Goal: Information Seeking & Learning: Learn about a topic

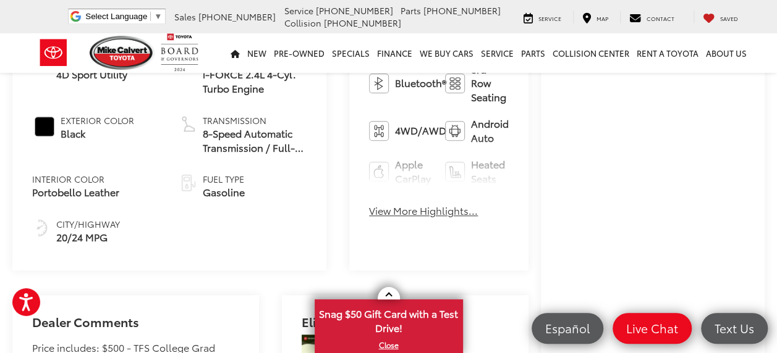
scroll to position [494, 0]
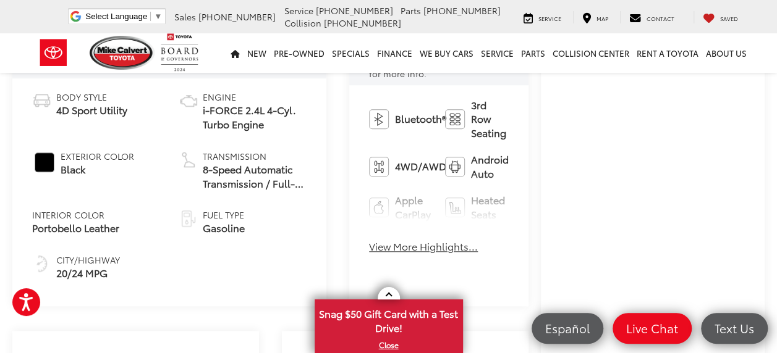
click at [382, 240] on button "View More Highlights..." at bounding box center [423, 247] width 109 height 14
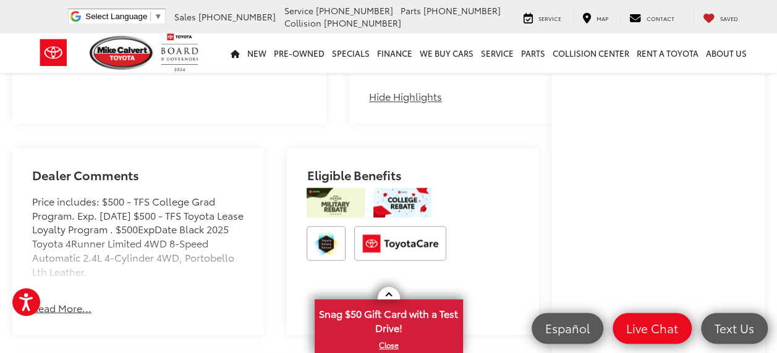
scroll to position [988, 0]
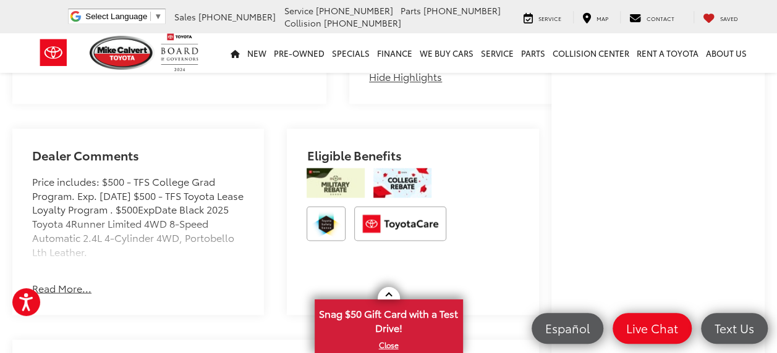
click at [61, 281] on button "Read More..." at bounding box center [61, 288] width 59 height 14
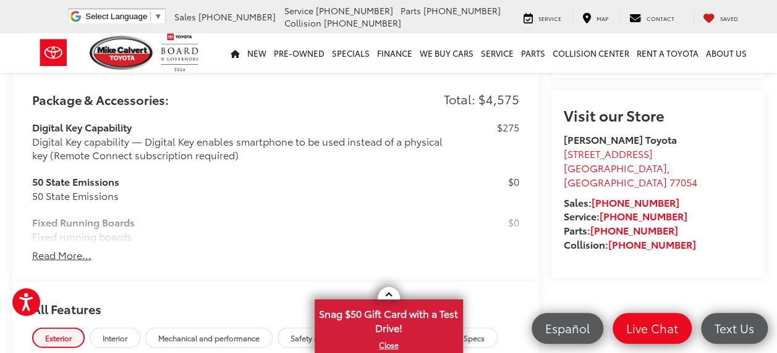
scroll to position [1297, 0]
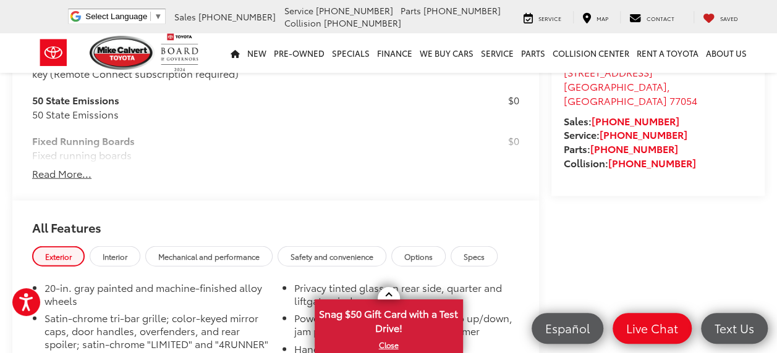
click at [68, 167] on button "Read More..." at bounding box center [61, 174] width 59 height 14
click at [68, 174] on h3 "LIMITED GRADE" at bounding box center [244, 181] width 425 height 14
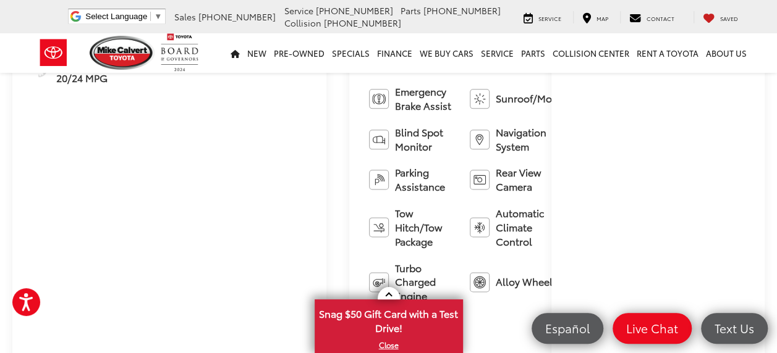
scroll to position [757, 0]
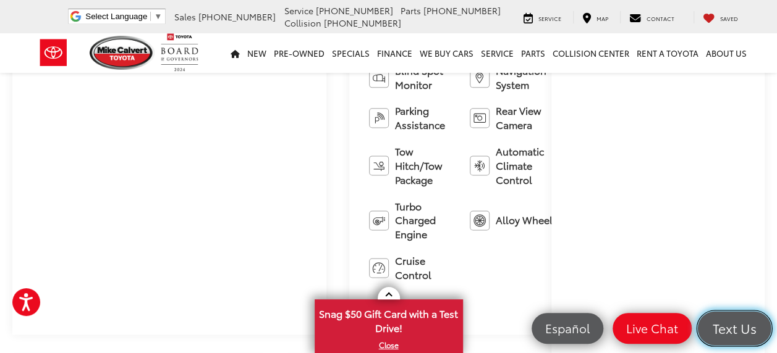
click at [748, 327] on span "Text Us" at bounding box center [734, 328] width 57 height 17
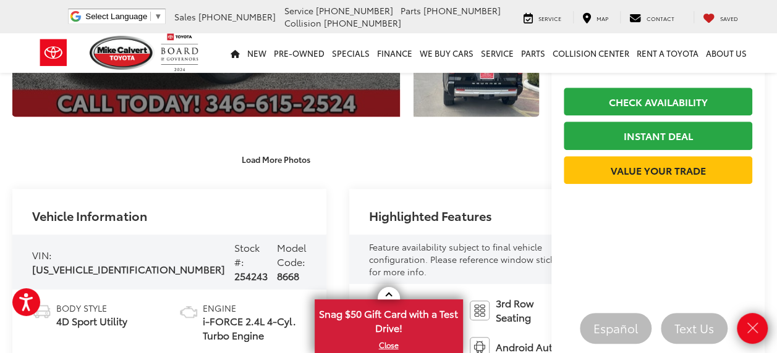
scroll to position [309, 0]
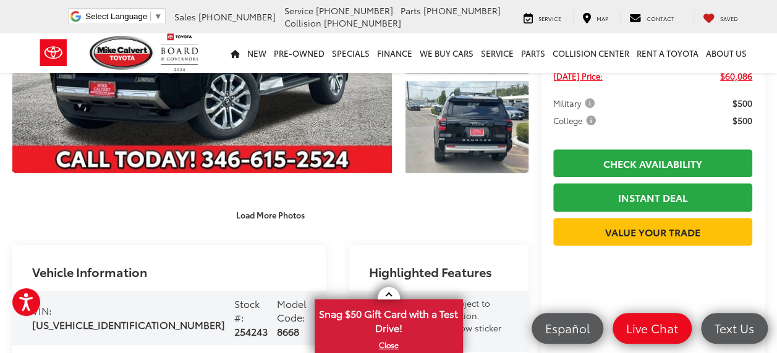
scroll to position [247, 0]
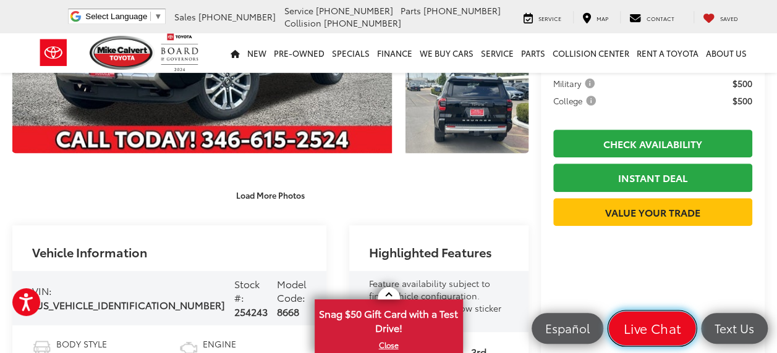
click at [667, 335] on span "Live Chat" at bounding box center [652, 328] width 70 height 17
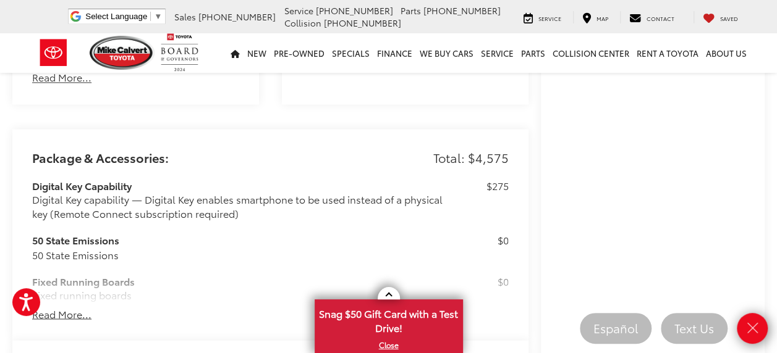
scroll to position [927, 0]
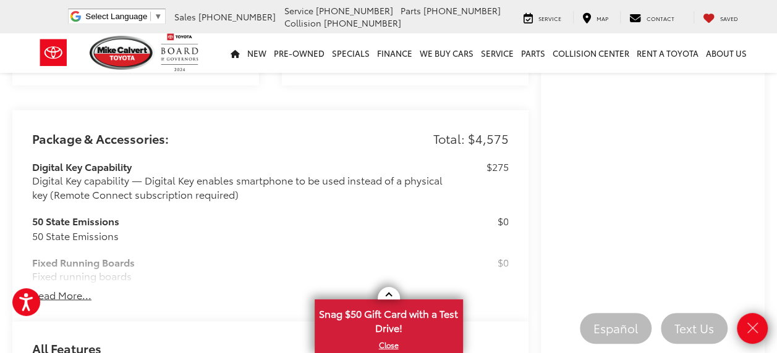
click at [293, 123] on div "Package & Accessories: Total: $4,575 Digital Key Capability Digital Key capabil…" at bounding box center [270, 216] width 516 height 212
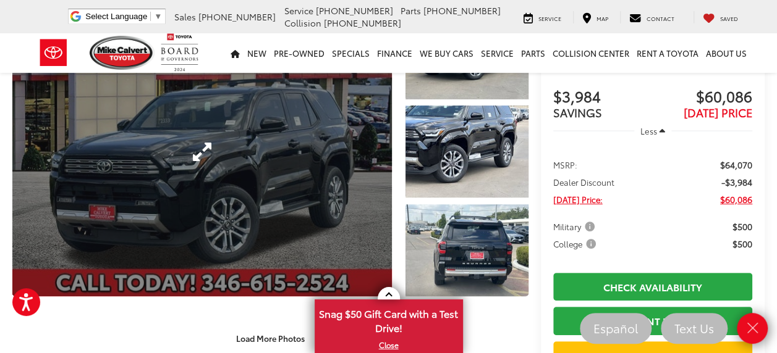
scroll to position [124, 0]
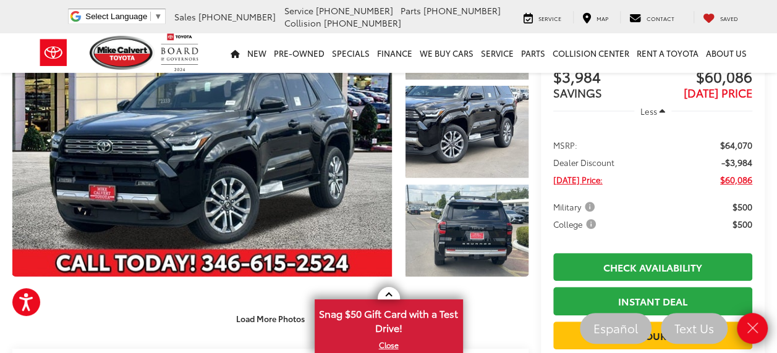
click at [229, 286] on div "1 / 20 Load More Photos" at bounding box center [270, 159] width 516 height 342
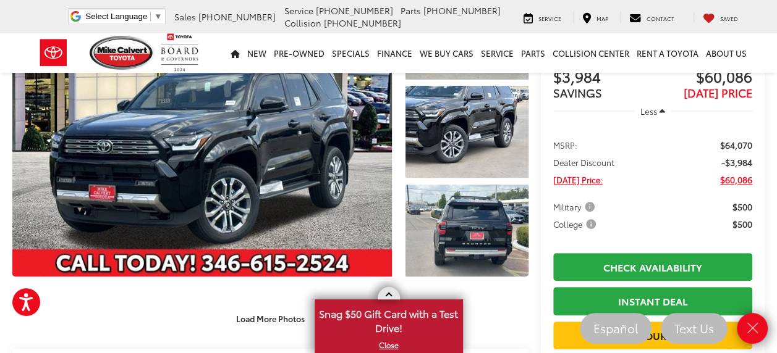
click at [381, 292] on link at bounding box center [388, 293] width 22 height 12
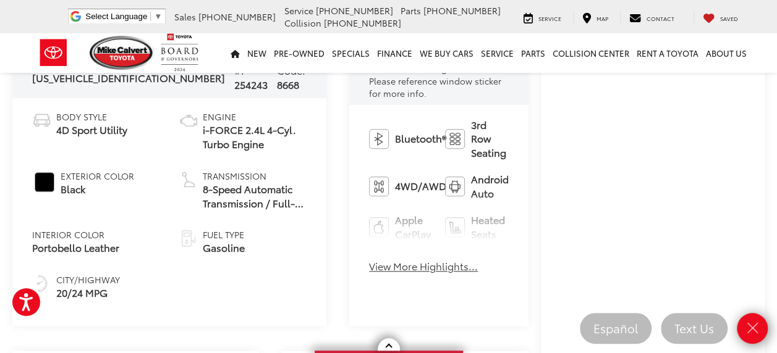
scroll to position [494, 0]
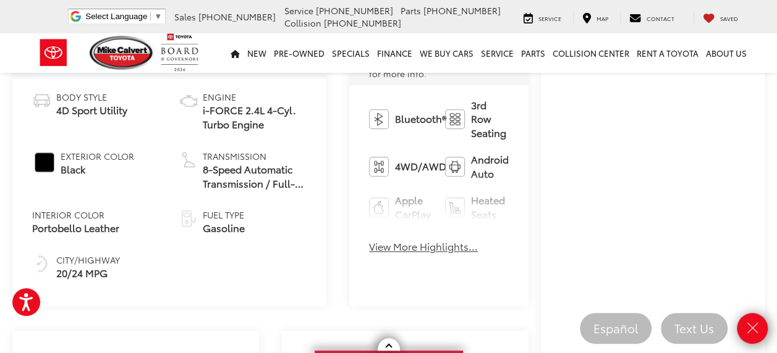
click at [369, 240] on button "View More Highlights..." at bounding box center [423, 247] width 109 height 14
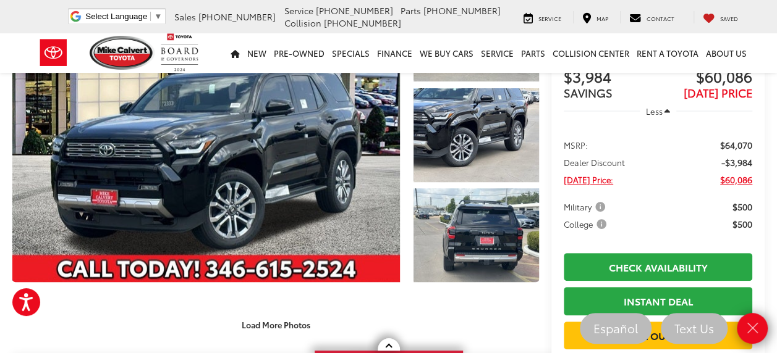
scroll to position [0, 0]
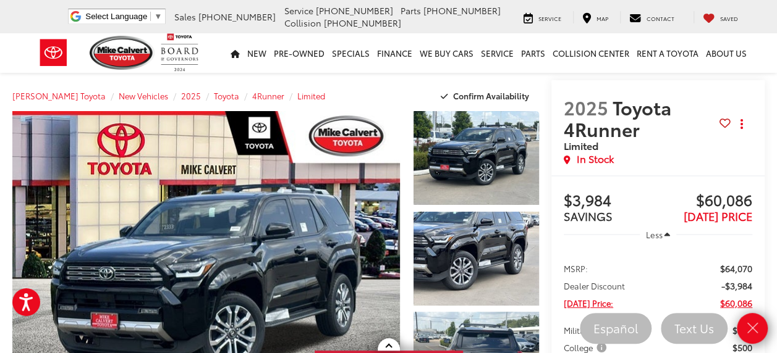
click at [386, 86] on div "[PERSON_NAME] Toyota New Vehicles 2025 Toyota 4Runner Limited Confirm Availabil…" at bounding box center [275, 95] width 526 height 31
click at [70, 2] on div "[PERSON_NAME] Toyota Select Language ​ ▼ Sales [PHONE_NUMBER] Service [PHONE_NU…" at bounding box center [388, 16] width 723 height 33
click at [74, 8] on div "[PERSON_NAME] Toyota Select Language ​ ▼ Sales [PHONE_NUMBER] Service [PHONE_NU…" at bounding box center [388, 16] width 723 height 33
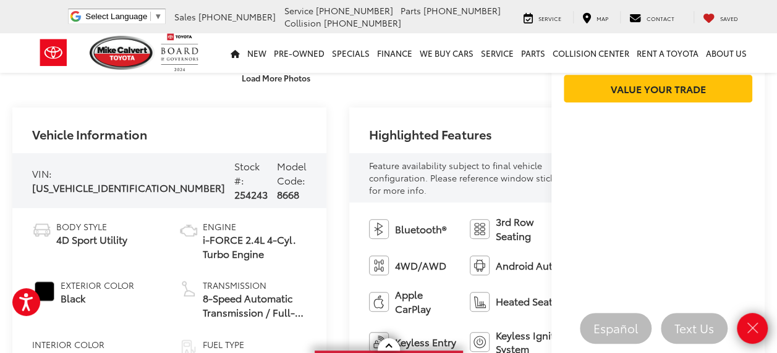
scroll to position [432, 0]
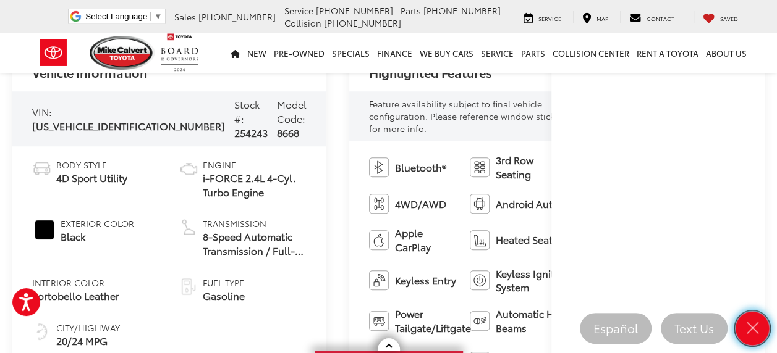
click at [756, 315] on link "Close" at bounding box center [752, 329] width 34 height 34
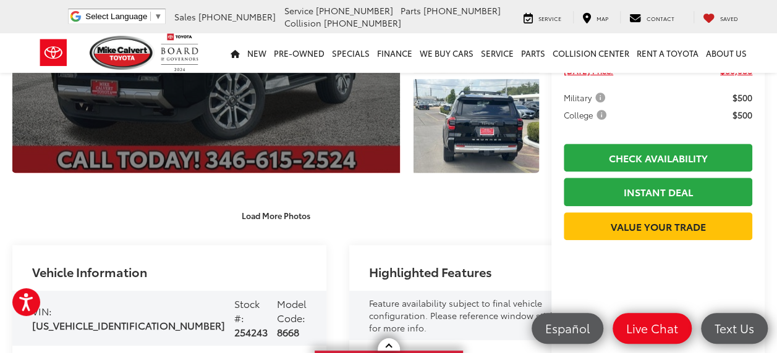
scroll to position [234, 0]
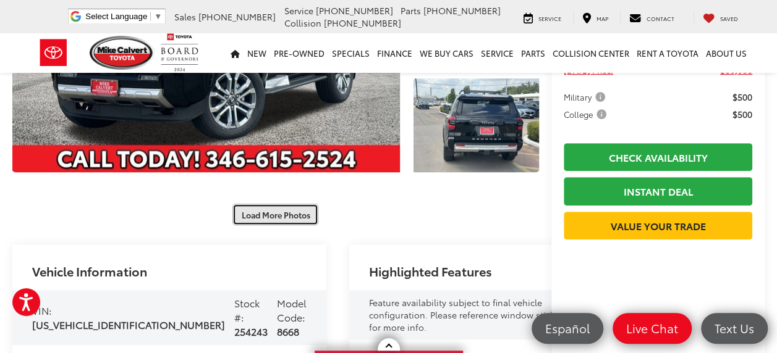
click at [294, 205] on button "Load More Photos" at bounding box center [275, 215] width 86 height 22
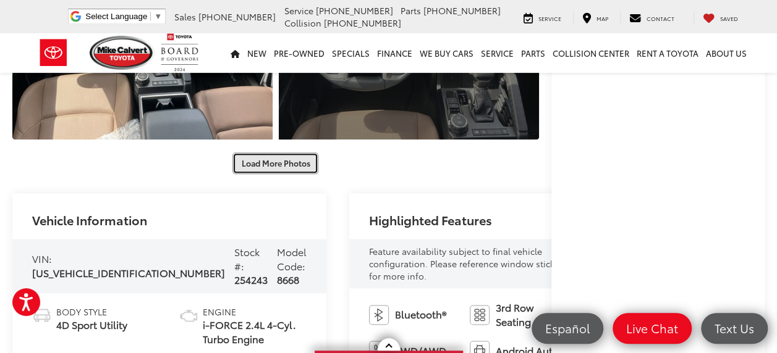
scroll to position [678, 0]
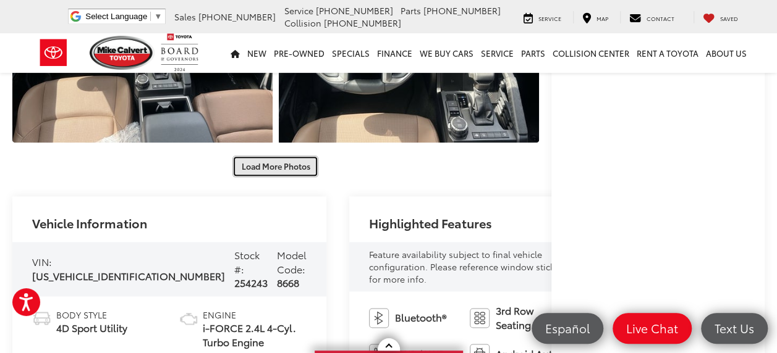
click at [288, 156] on button "Load More Photos" at bounding box center [275, 167] width 86 height 22
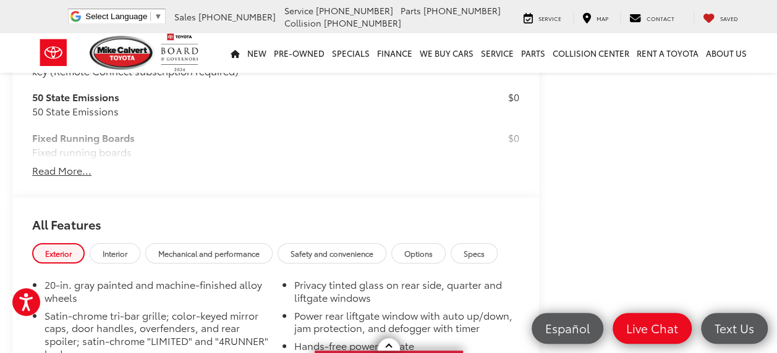
scroll to position [2147, 0]
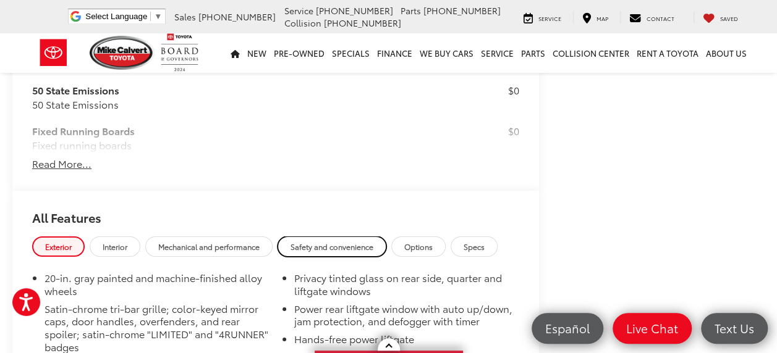
click at [337, 242] on span "Safety and convenience" at bounding box center [331, 247] width 83 height 11
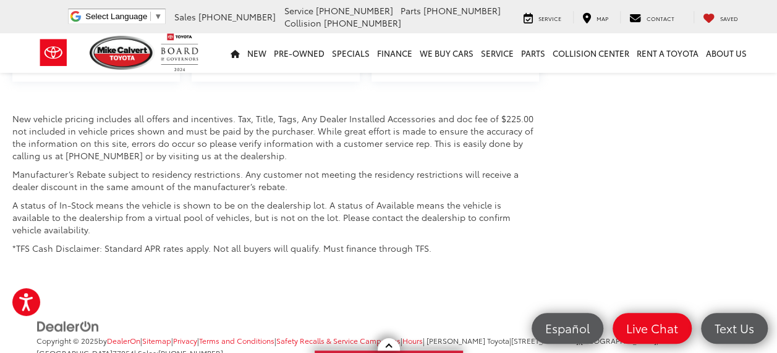
scroll to position [3152, 0]
